Goal: Check status: Check status

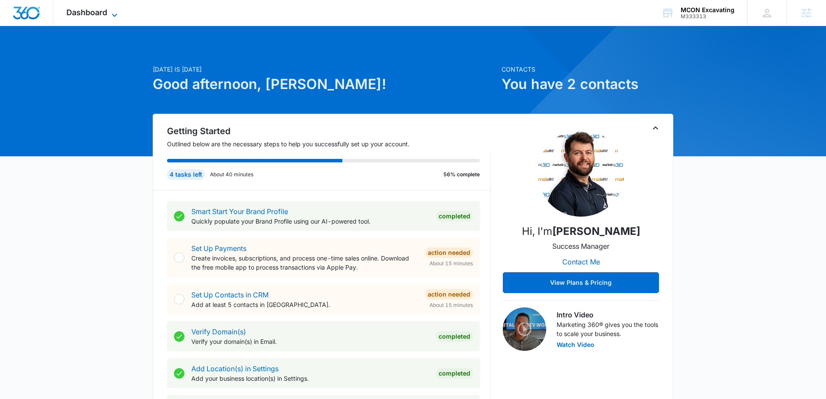
click at [118, 13] on icon at bounding box center [114, 15] width 10 height 10
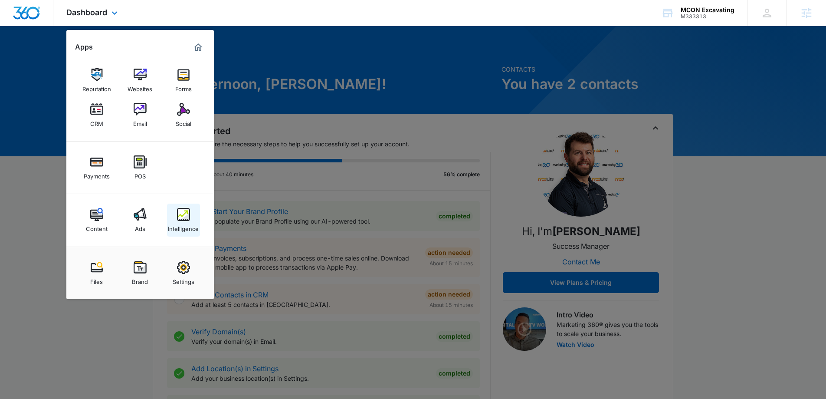
click at [186, 220] on img at bounding box center [183, 214] width 13 height 13
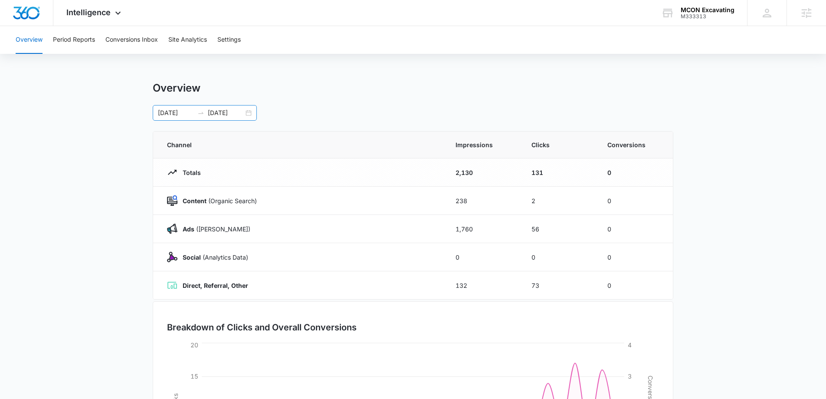
click at [249, 116] on div "[DATE] [DATE]" at bounding box center [205, 113] width 104 height 16
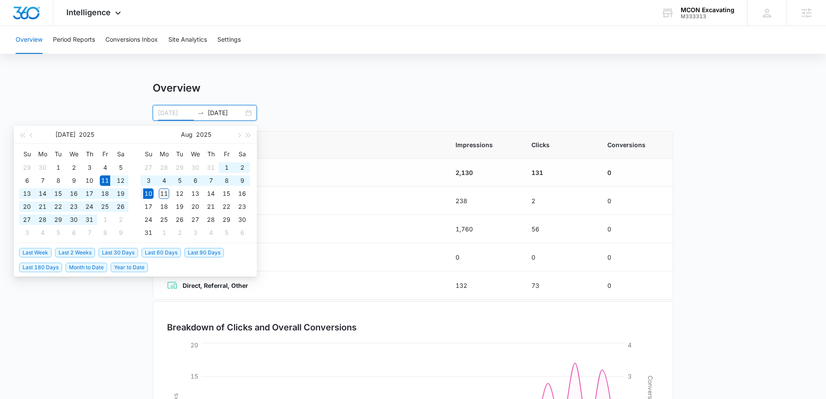
type input "[DATE]"
click at [160, 190] on div "11" at bounding box center [164, 193] width 10 height 10
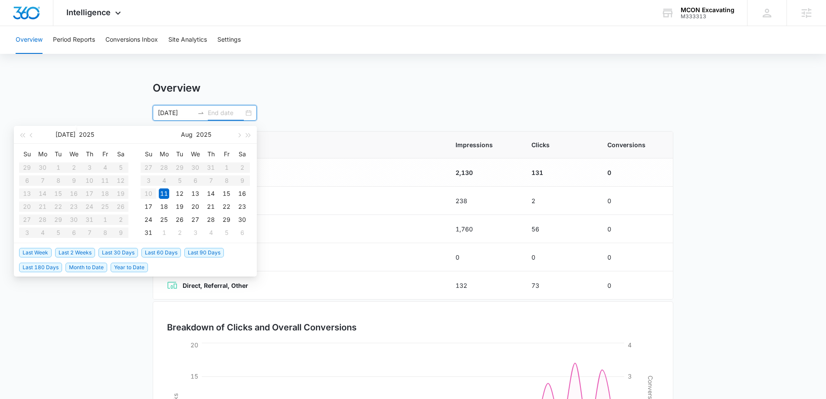
click at [160, 190] on div "11" at bounding box center [164, 193] width 10 height 10
type input "[DATE]"
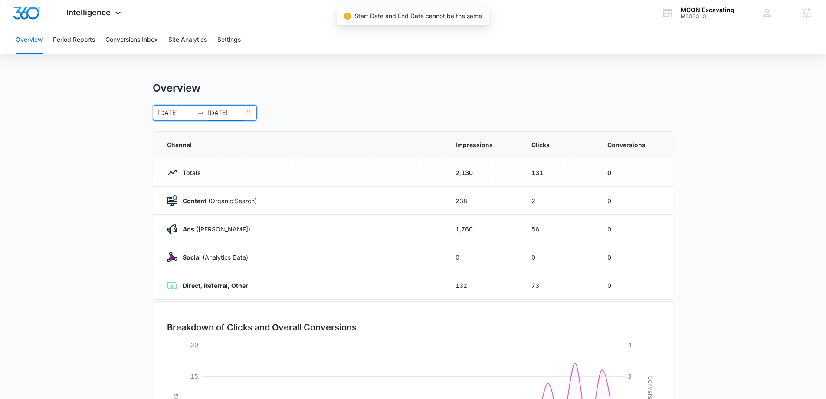
click at [245, 114] on div "[DATE] [DATE]" at bounding box center [205, 113] width 104 height 16
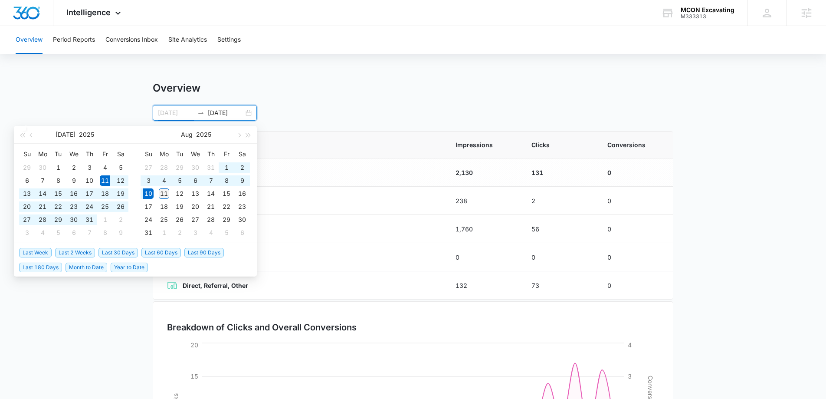
type input "[DATE]"
click at [165, 191] on div "11" at bounding box center [164, 193] width 10 height 10
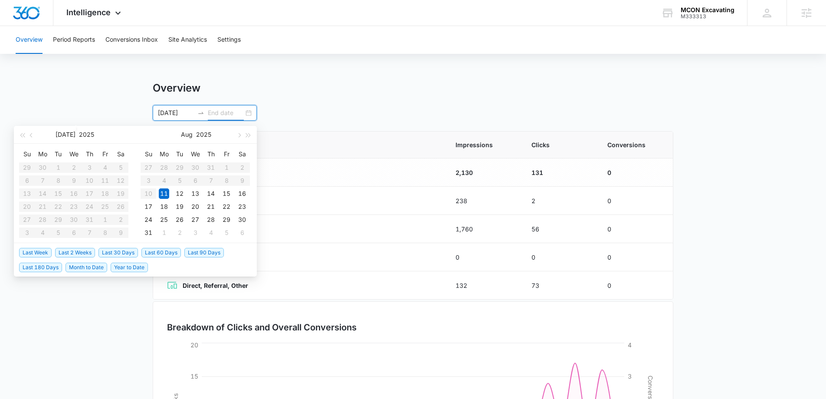
click at [165, 191] on div "11" at bounding box center [164, 193] width 10 height 10
type input "[DATE]"
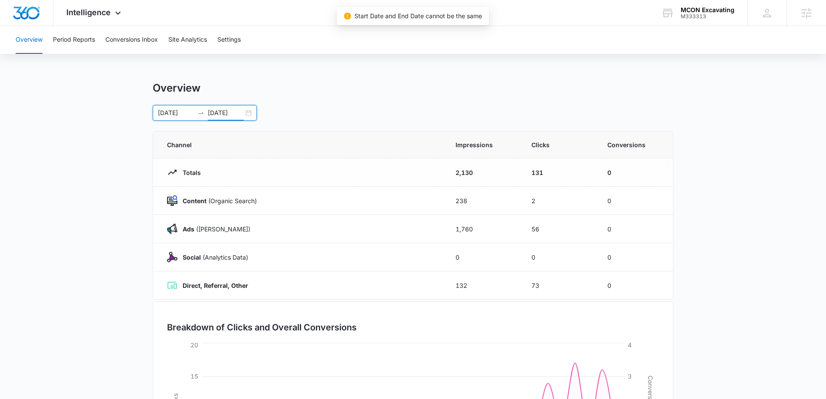
click at [250, 113] on div "[DATE] [DATE]" at bounding box center [205, 113] width 104 height 16
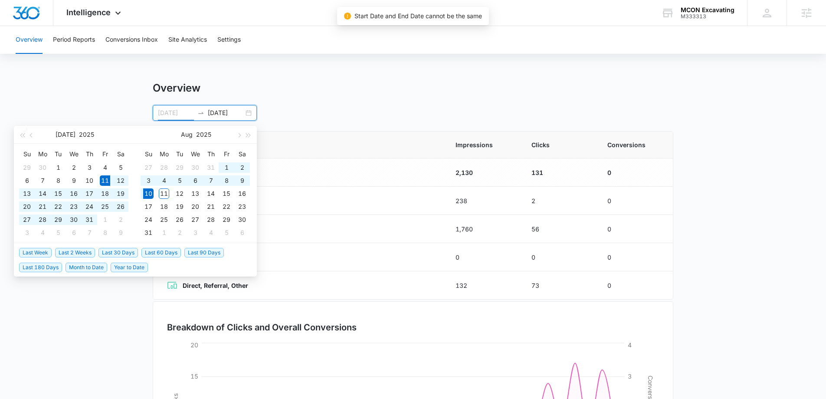
type input "[DATE]"
drag, startPoint x: 147, startPoint y: 192, endPoint x: 158, endPoint y: 191, distance: 11.3
click at [148, 192] on div "10" at bounding box center [148, 193] width 10 height 10
type input "[DATE]"
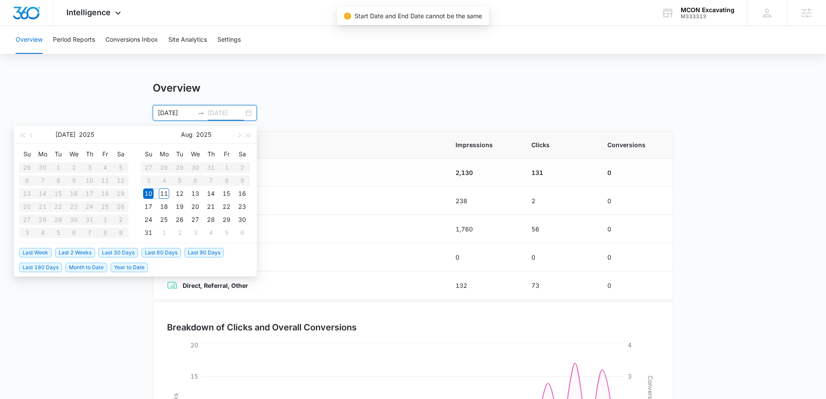
click at [162, 192] on div "11" at bounding box center [164, 193] width 10 height 10
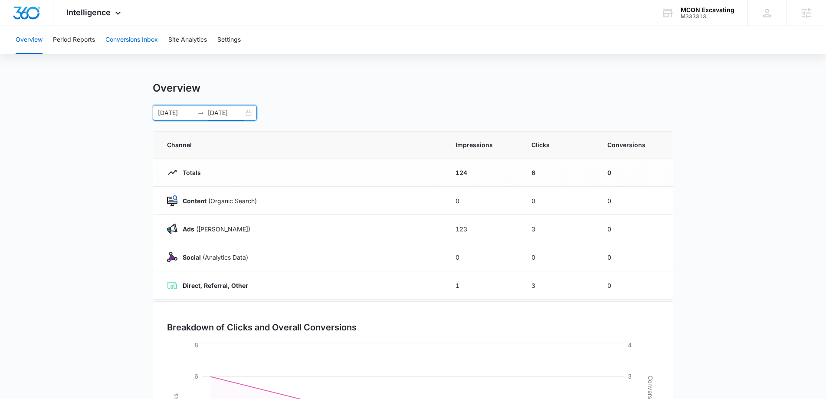
click at [118, 35] on button "Conversions Inbox" at bounding box center [131, 40] width 53 height 28
